Goal: Transaction & Acquisition: Download file/media

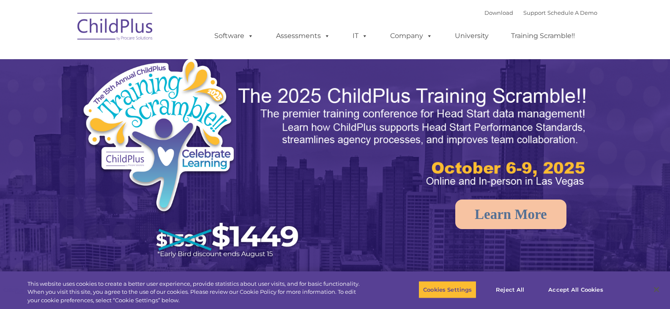
select select "MEDIUM"
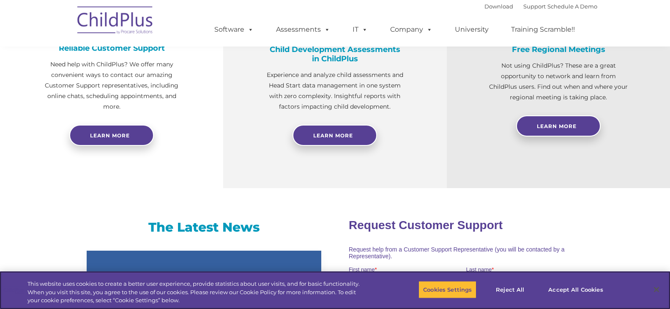
scroll to position [450, 0]
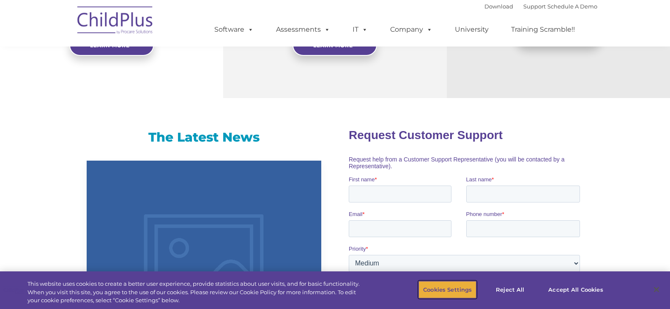
click at [435, 283] on button "Cookies Settings" at bounding box center [448, 290] width 58 height 18
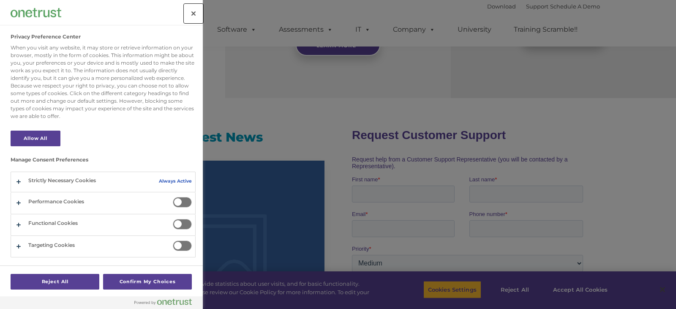
click at [197, 11] on button "Close" at bounding box center [193, 13] width 19 height 19
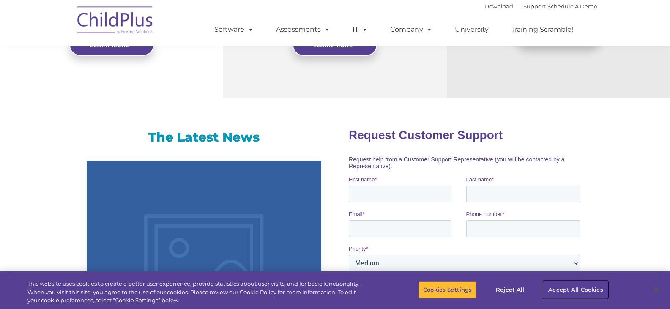
click at [583, 290] on button "Accept All Cookies" at bounding box center [576, 290] width 64 height 18
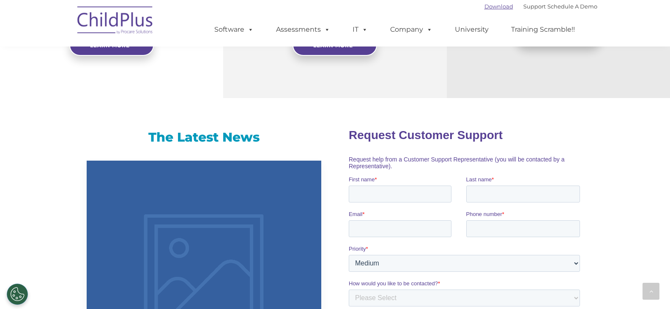
click at [490, 5] on link "Download" at bounding box center [498, 6] width 29 height 7
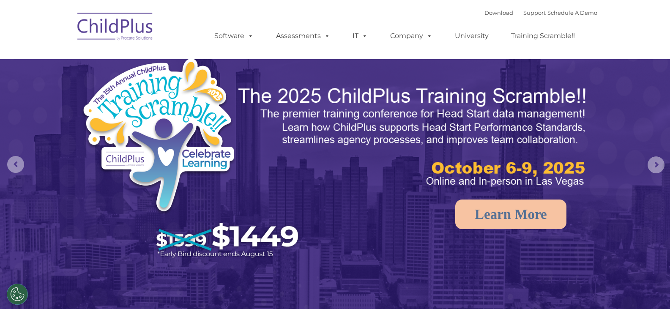
select select "MEDIUM"
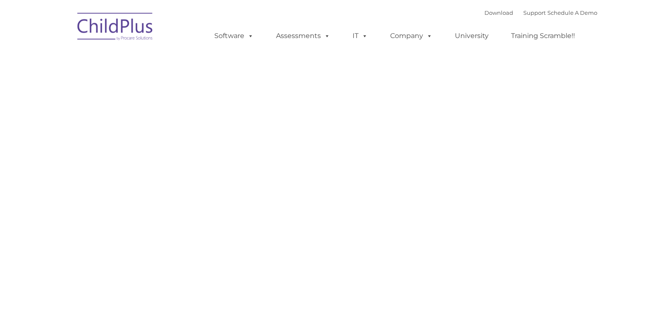
type input ""
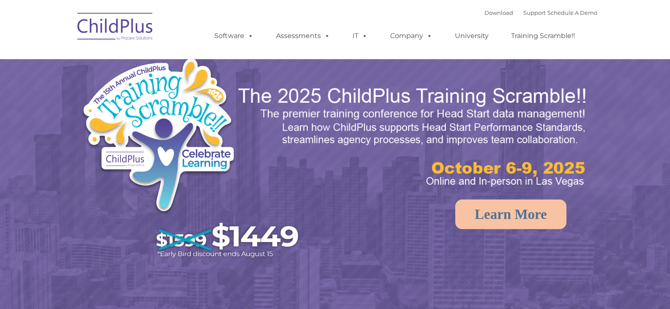
click at [485, 13] on link "Download" at bounding box center [498, 12] width 29 height 7
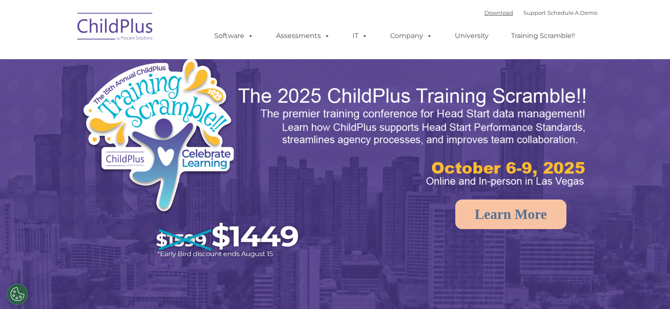
select select "MEDIUM"
